Goal: Book appointment/travel/reservation

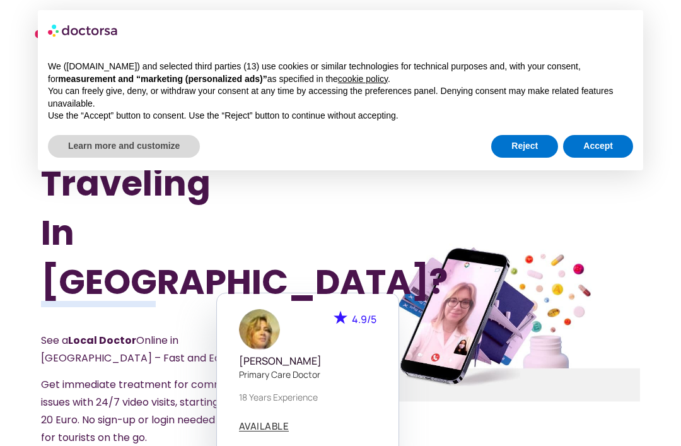
click at [607, 140] on button "Accept" at bounding box center [598, 146] width 70 height 23
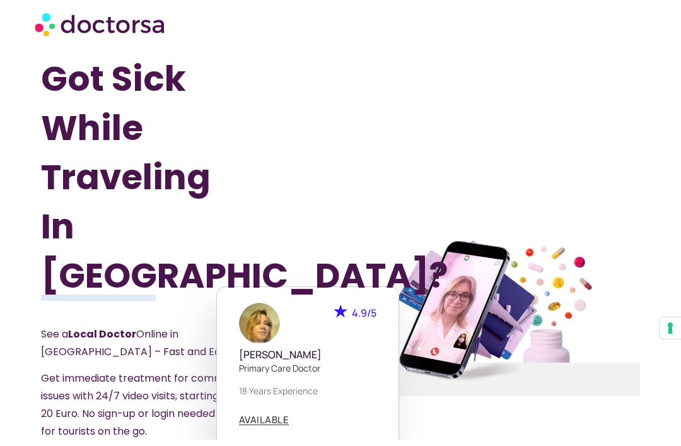
scroll to position [62, 0]
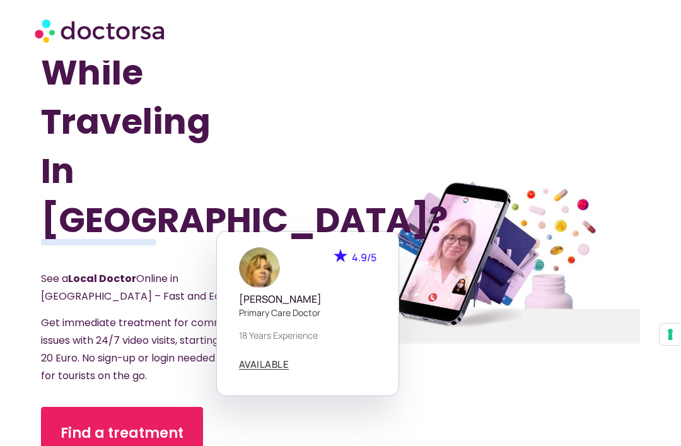
click at [152, 407] on link "Find a treatment" at bounding box center [122, 433] width 162 height 53
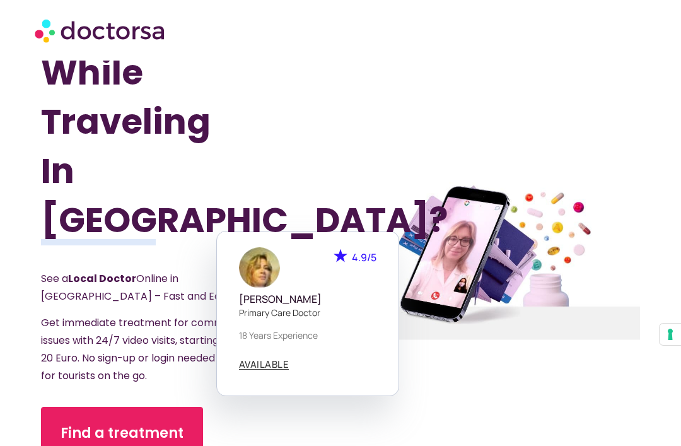
scroll to position [102, 0]
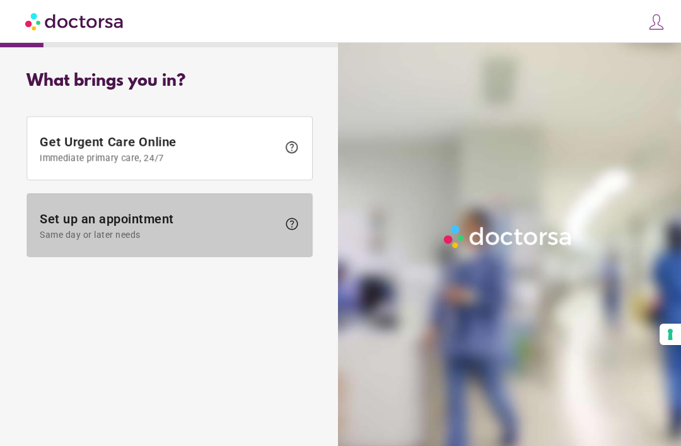
click at [293, 227] on span "help" at bounding box center [291, 223] width 15 height 15
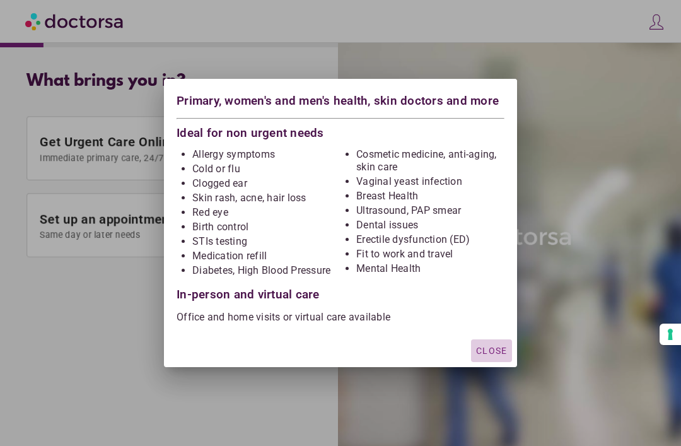
click at [494, 349] on span "Close" at bounding box center [491, 351] width 31 height 10
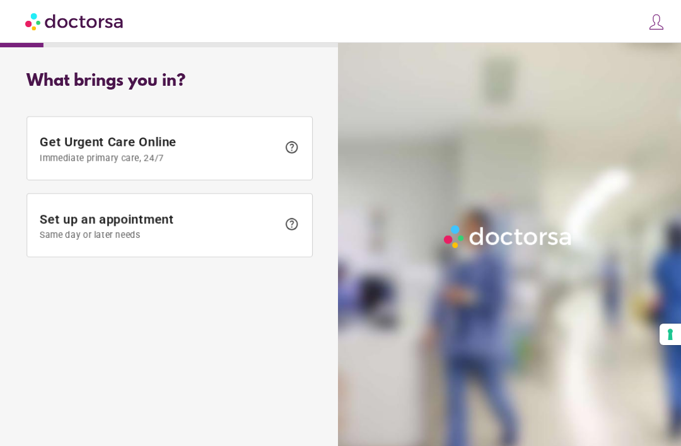
scroll to position [40, 0]
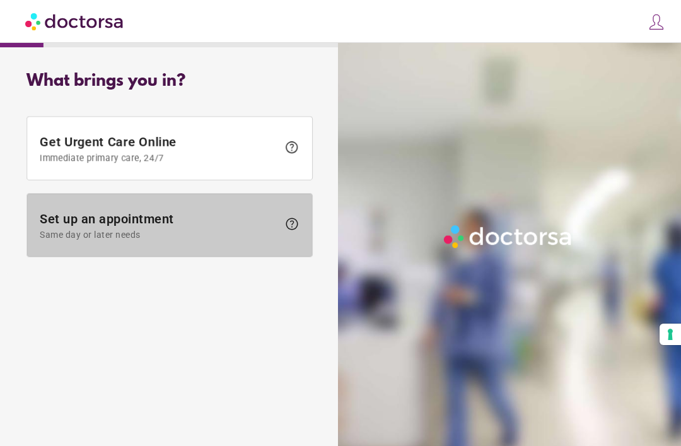
click at [293, 216] on span "help" at bounding box center [291, 223] width 15 height 15
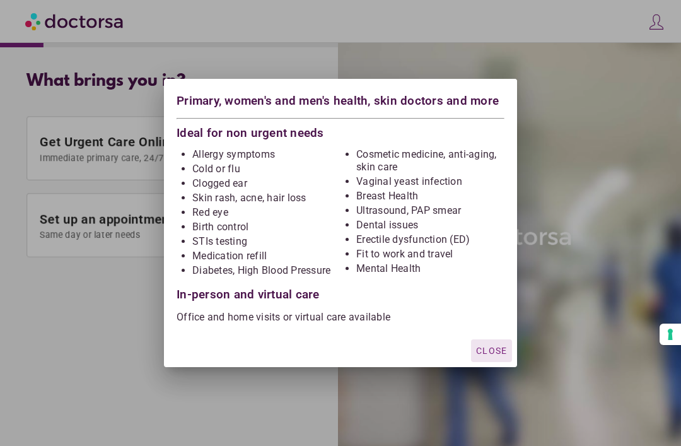
click at [594, 197] on div at bounding box center [340, 223] width 681 height 446
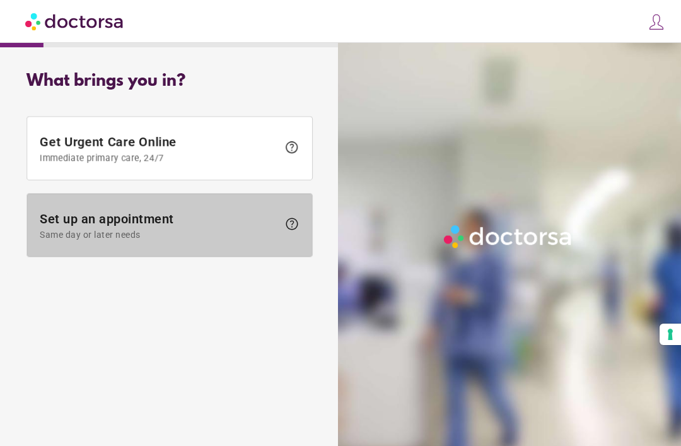
click at [95, 211] on span "Set up an appointment Same day or later needs" at bounding box center [159, 225] width 238 height 28
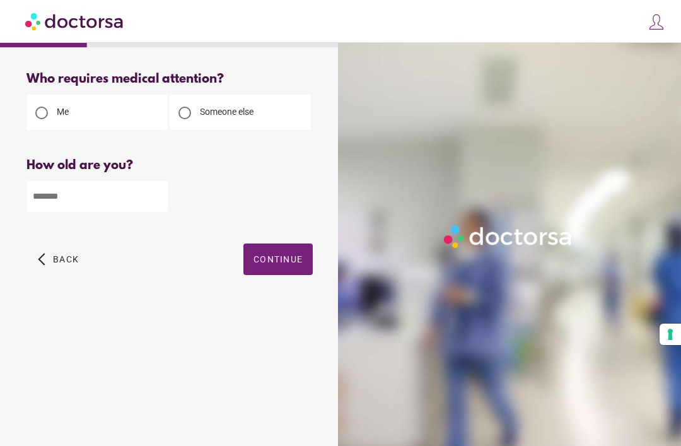
scroll to position [0, 0]
click at [279, 270] on span "button" at bounding box center [277, 259] width 69 height 32
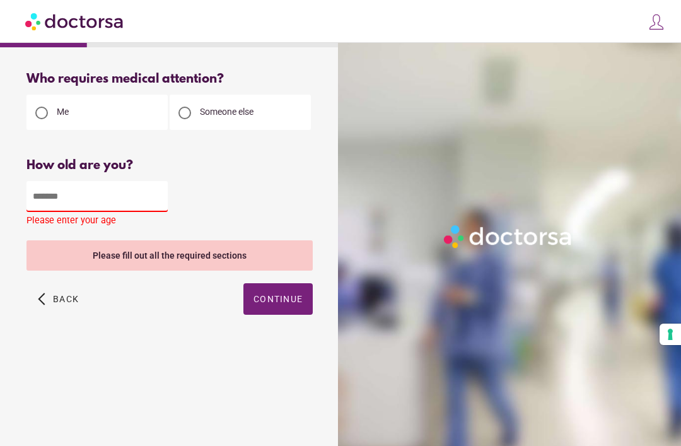
click at [113, 202] on input "number" at bounding box center [96, 196] width 141 height 31
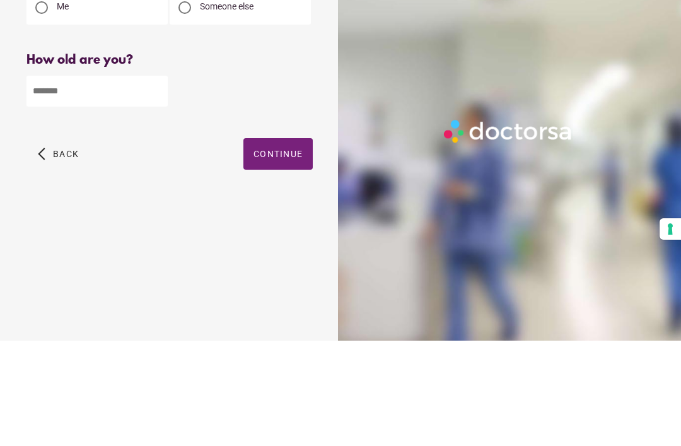
type input "**"
click at [286, 243] on span "button" at bounding box center [277, 259] width 69 height 32
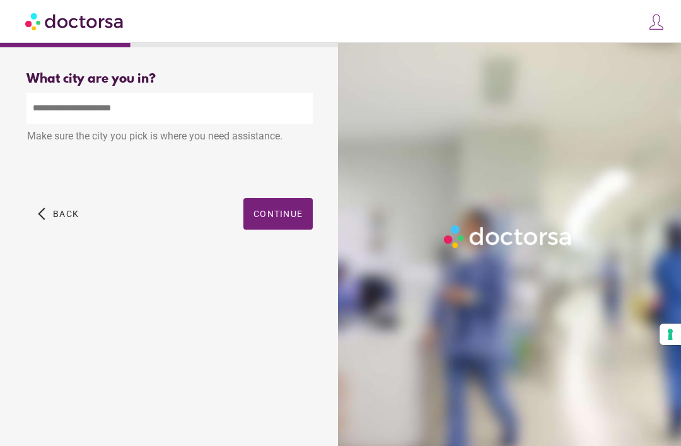
click at [202, 108] on input "text" at bounding box center [169, 108] width 286 height 31
